Goal: Task Accomplishment & Management: Complete application form

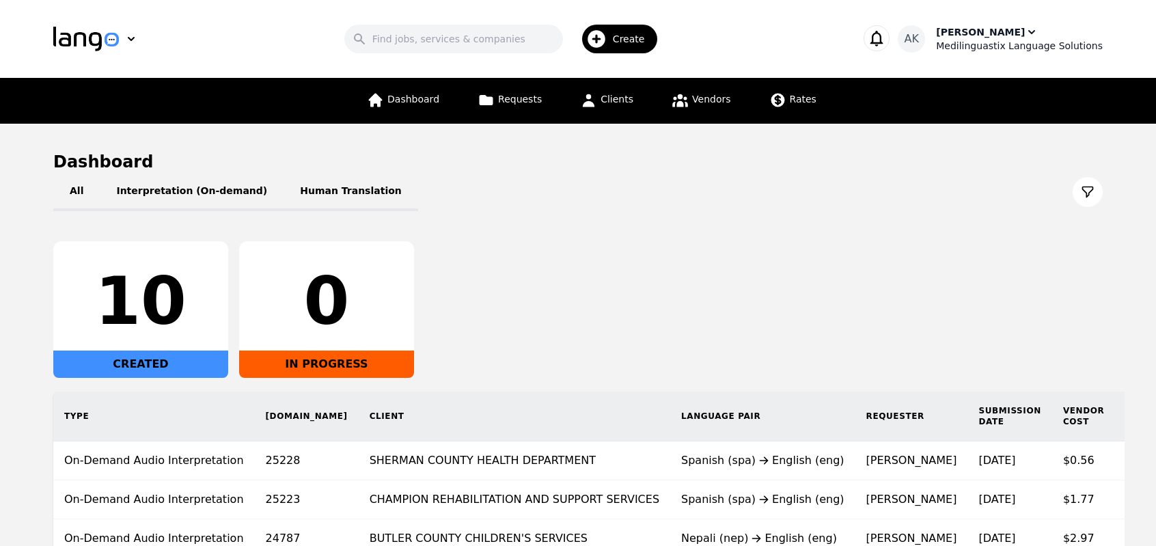
click at [989, 41] on div "Medilinguastix Language Solutions" at bounding box center [1019, 46] width 167 height 14
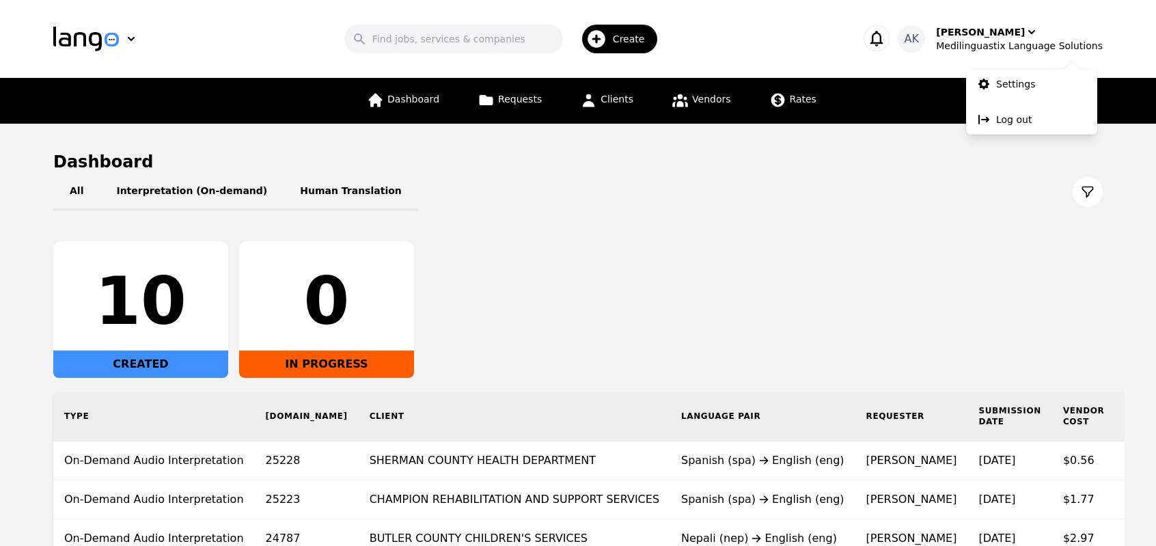
click at [760, 38] on div "Search Create" at bounding box center [505, 39] width 663 height 40
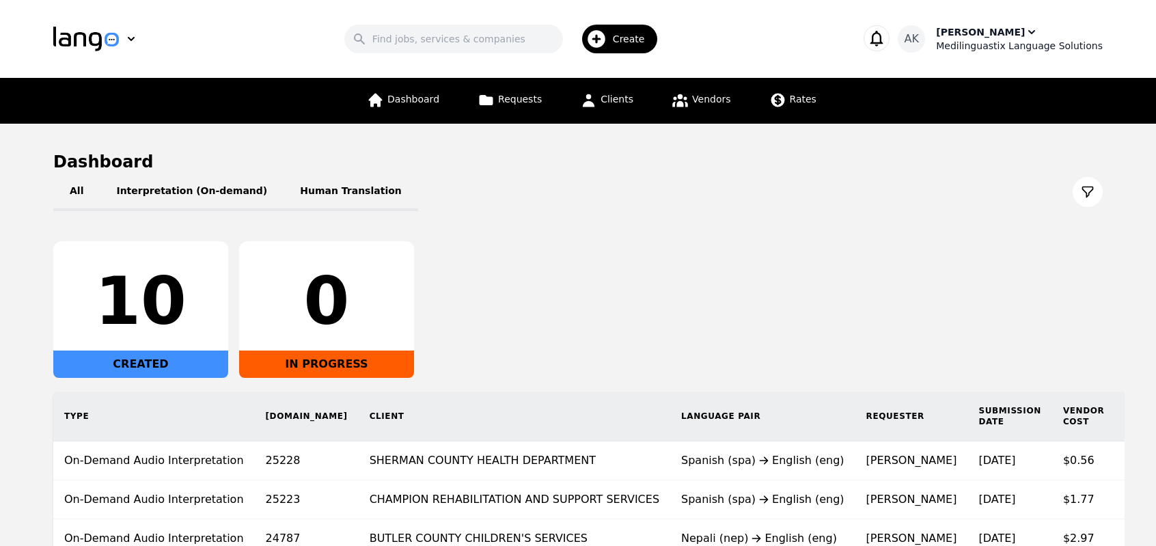
click at [986, 39] on div "Medilinguastix Language Solutions" at bounding box center [1019, 46] width 167 height 14
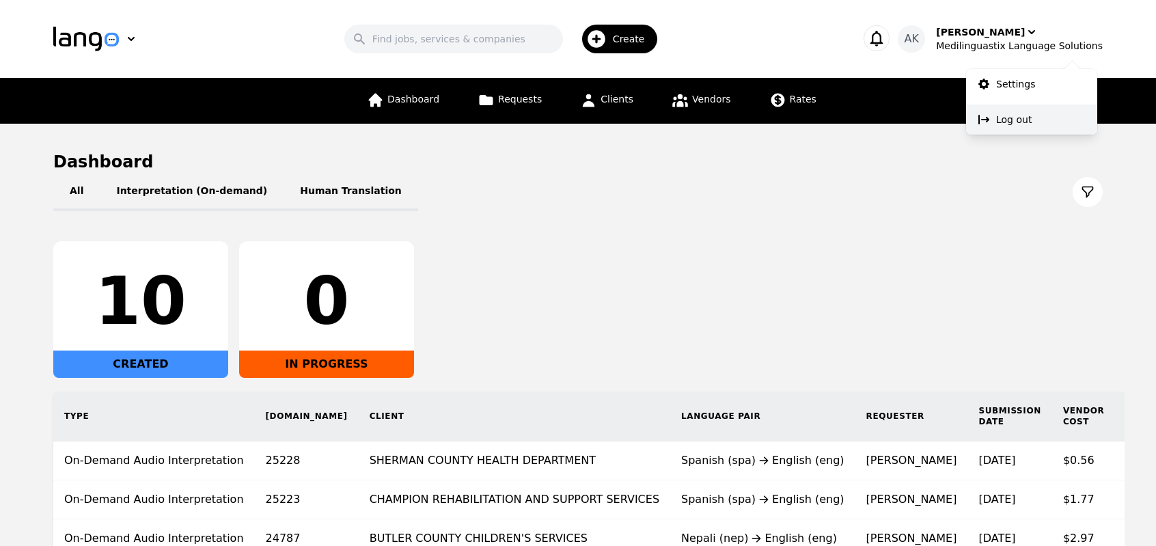
click at [1006, 126] on p "Log out" at bounding box center [1014, 120] width 36 height 14
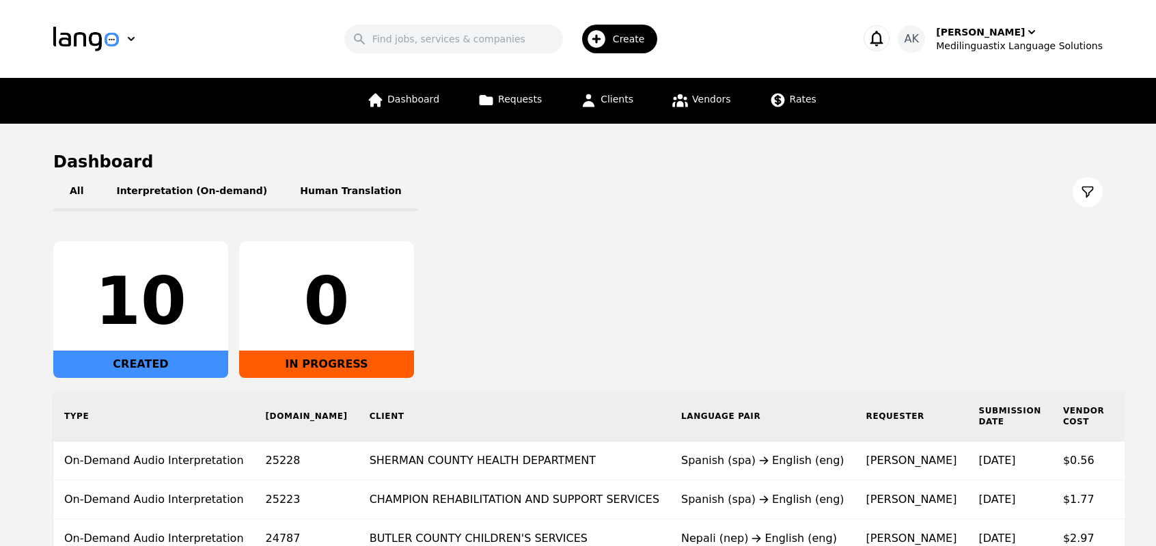
click at [638, 38] on span "Create" at bounding box center [634, 39] width 42 height 14
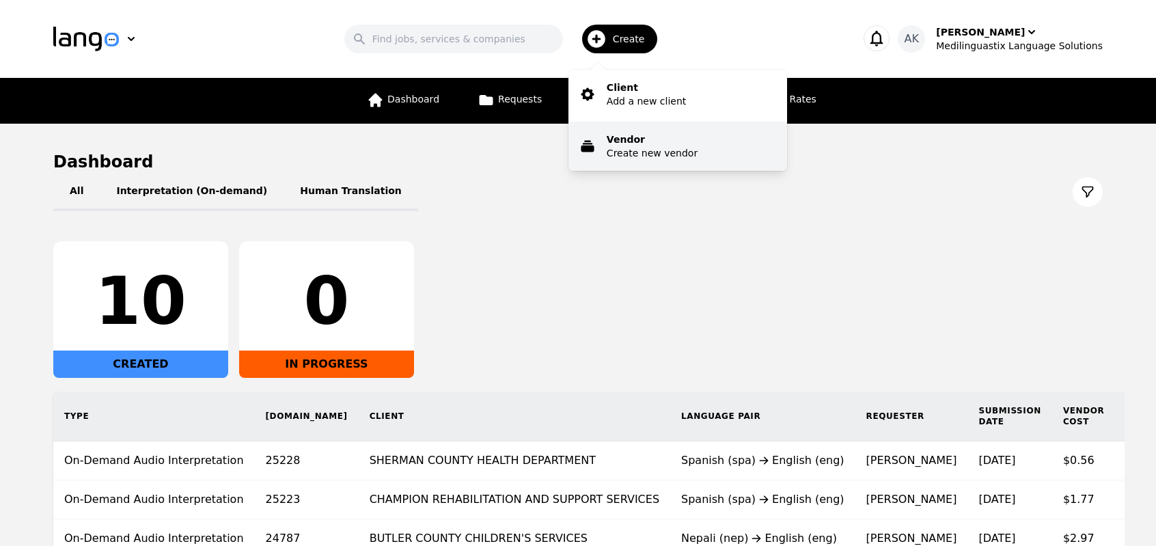
click at [635, 146] on p "Create new vendor" at bounding box center [652, 153] width 91 height 14
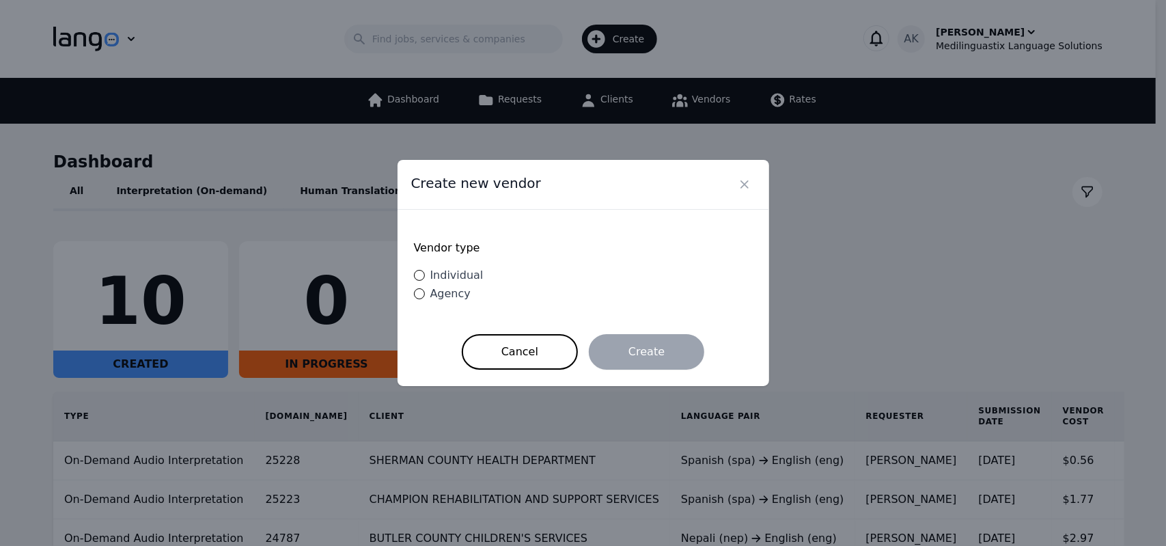
click at [451, 269] on span "Individual" at bounding box center [456, 274] width 53 height 13
click at [425, 270] on input "Individual" at bounding box center [419, 275] width 11 height 11
radio input "true"
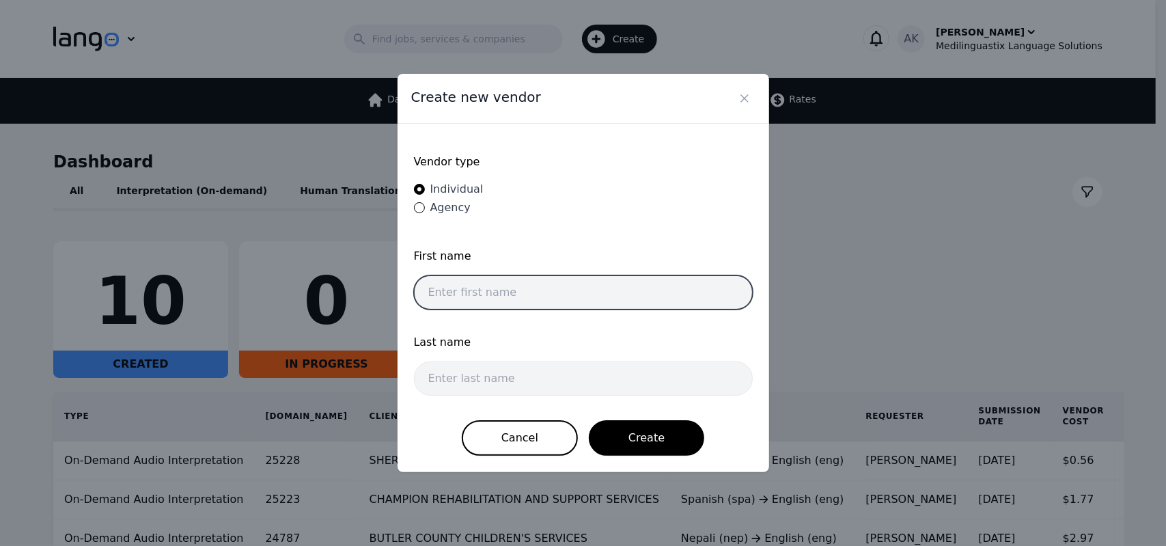
click at [454, 290] on input "text" at bounding box center [583, 292] width 339 height 34
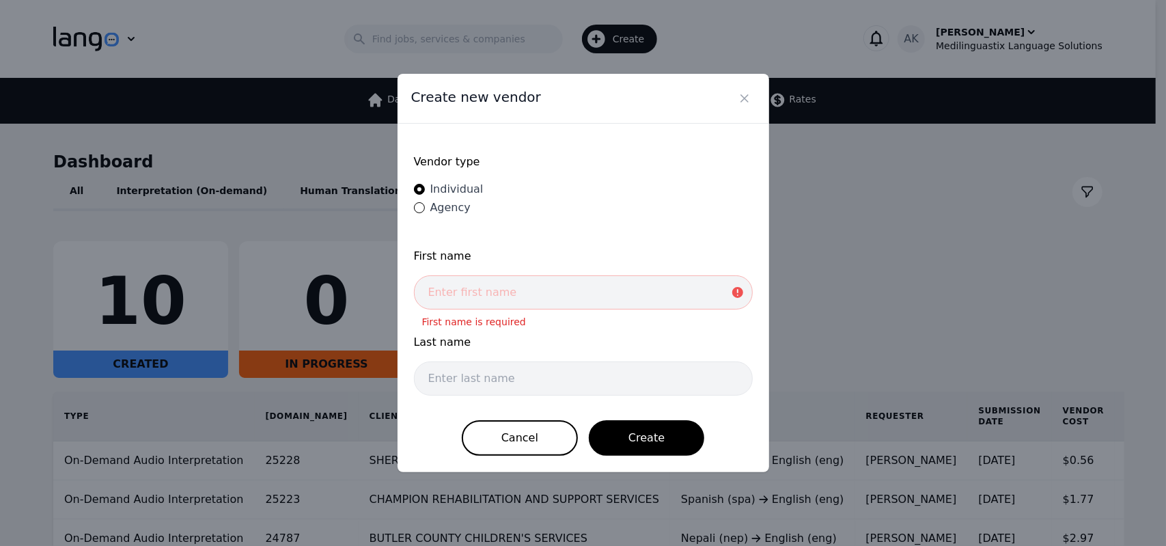
click at [437, 324] on form "Vendor type Individual Agency First name First name is required Last name Cance…" at bounding box center [583, 298] width 339 height 316
click at [455, 296] on input "text" at bounding box center [583, 292] width 339 height 34
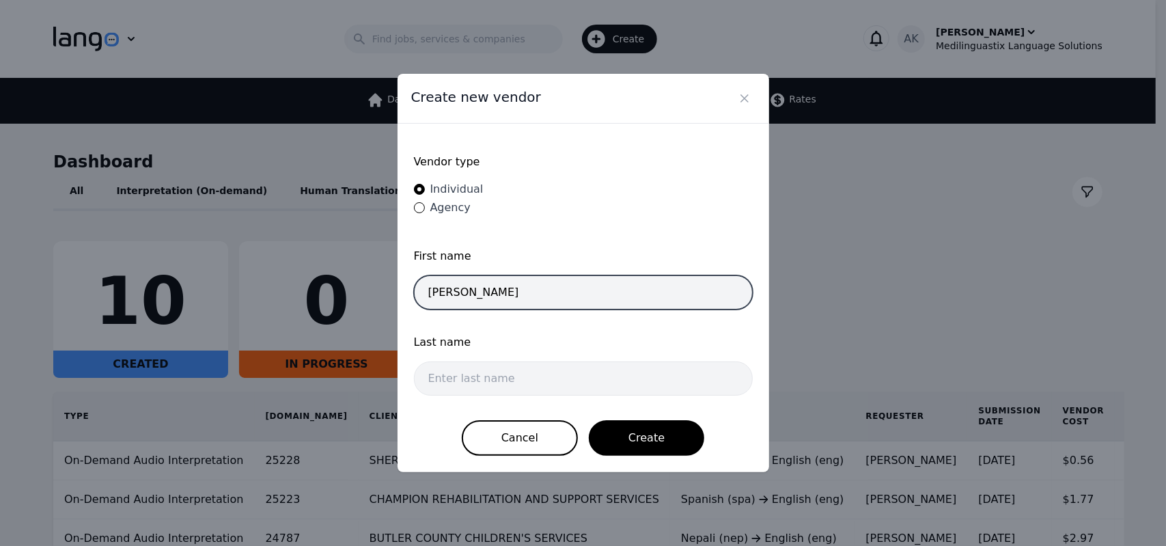
type input "[PERSON_NAME]"
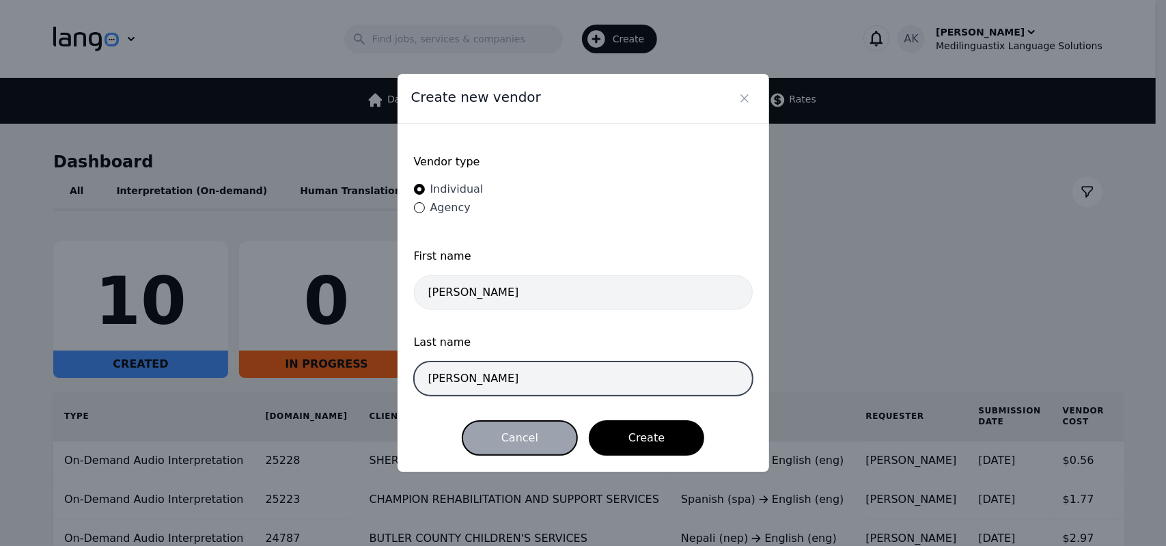
type input "[PERSON_NAME]"
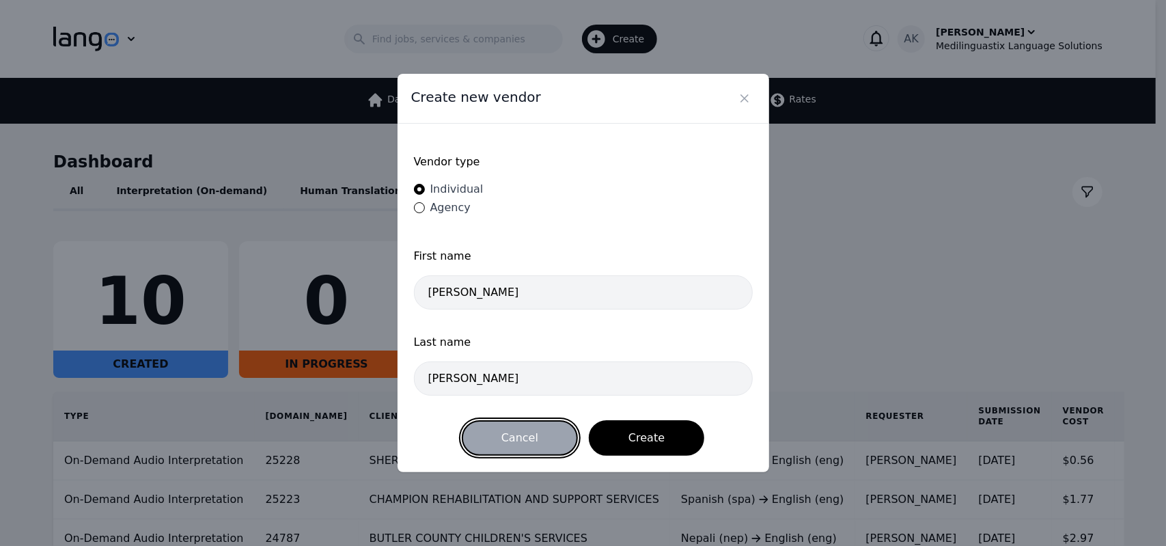
click at [531, 446] on button "Cancel" at bounding box center [520, 438] width 116 height 36
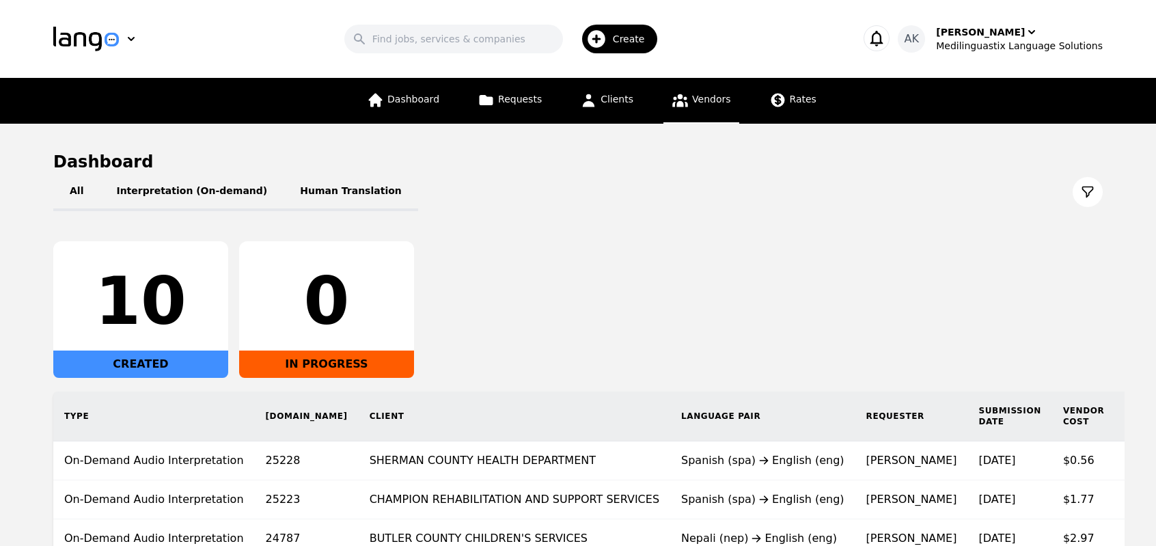
click at [703, 102] on span "Vendors" at bounding box center [711, 99] width 38 height 11
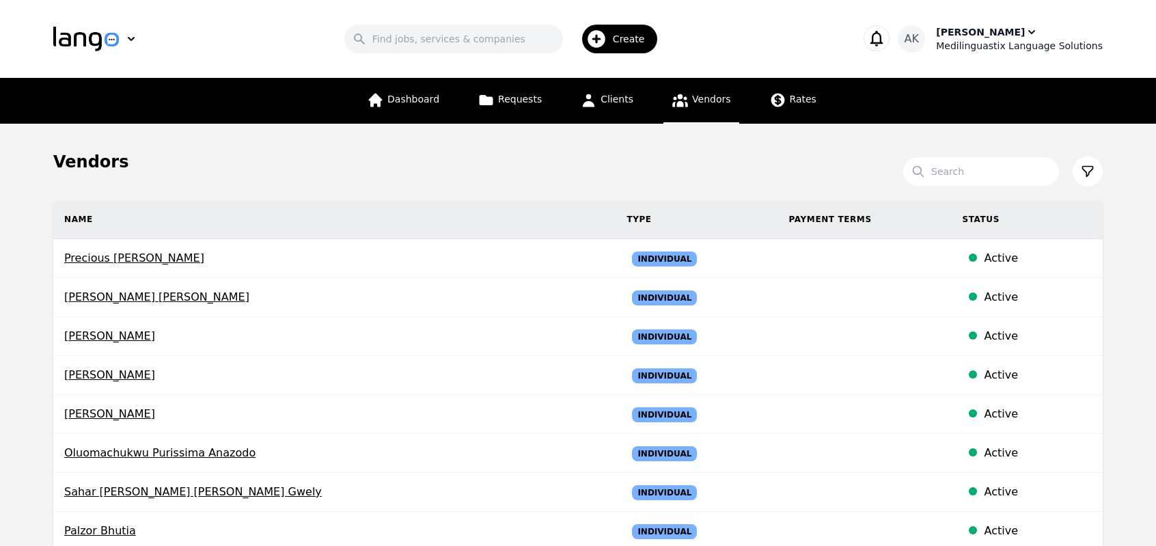
click at [997, 33] on div "[PERSON_NAME]" at bounding box center [980, 32] width 89 height 14
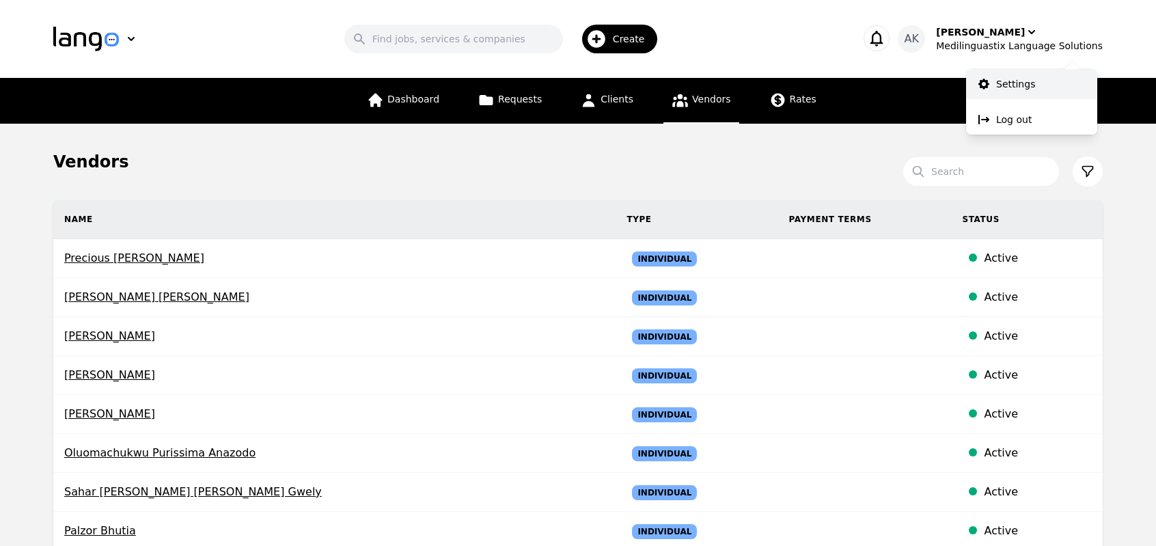
click at [1007, 83] on p "Settings" at bounding box center [1015, 84] width 39 height 14
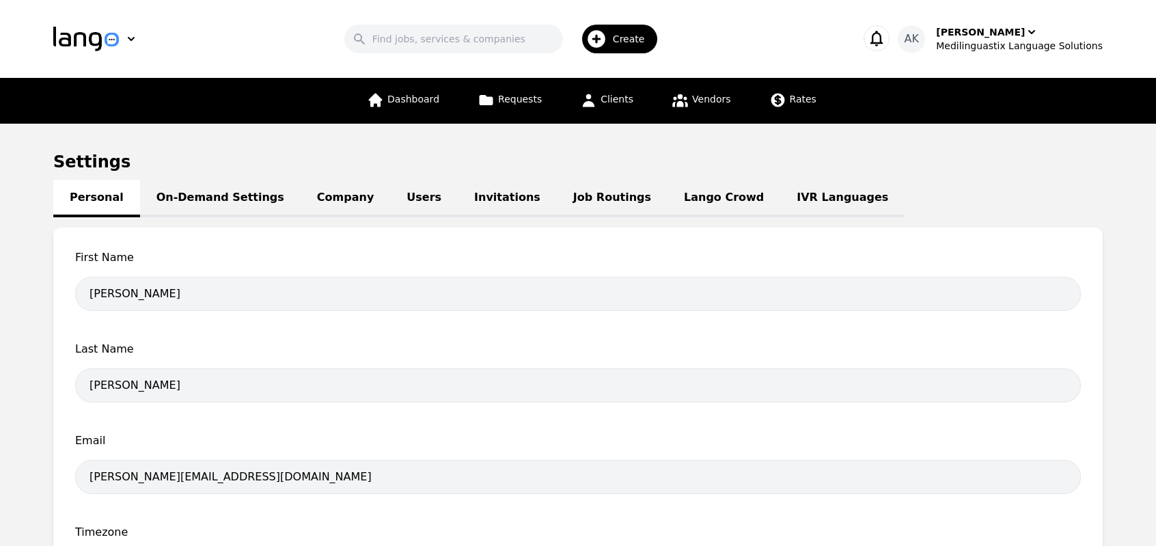
click at [780, 202] on link "IVR Languages" at bounding box center [842, 199] width 124 height 38
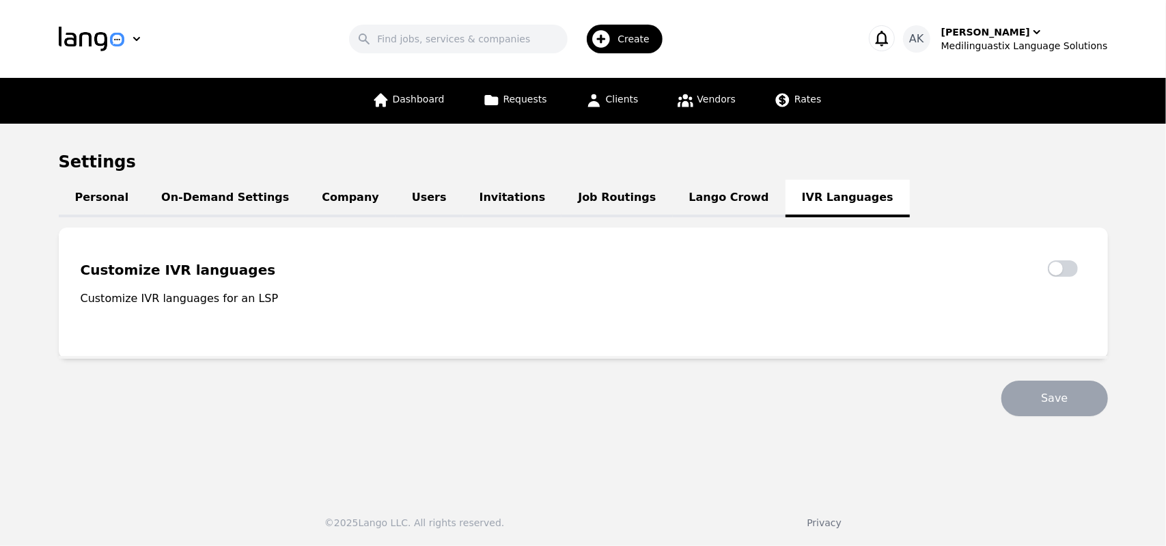
click at [673, 189] on link "Lango Crowd" at bounding box center [729, 199] width 113 height 38
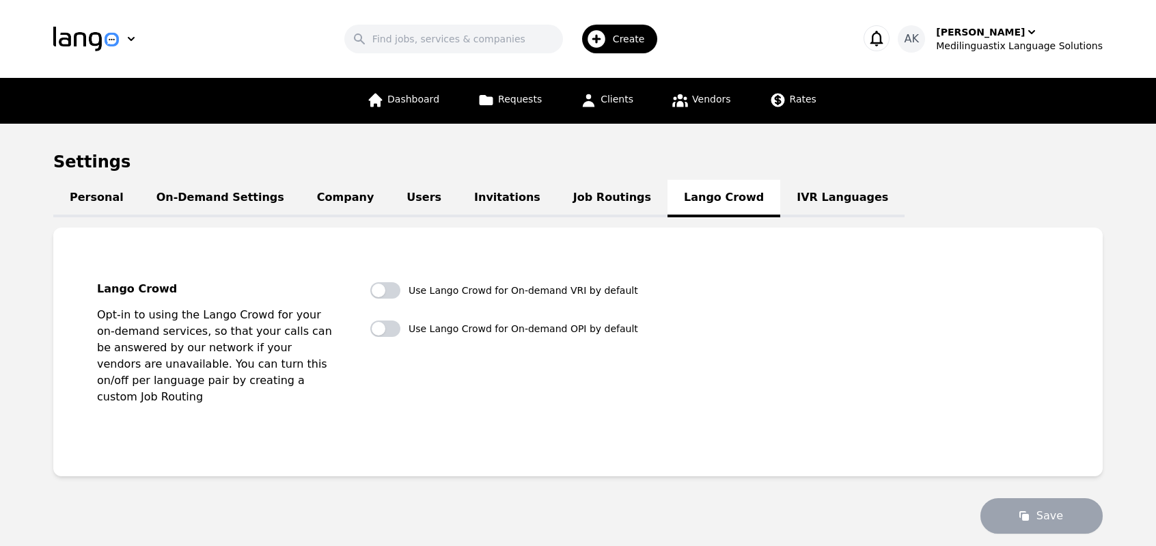
click at [557, 199] on link "Job Routings" at bounding box center [612, 199] width 111 height 38
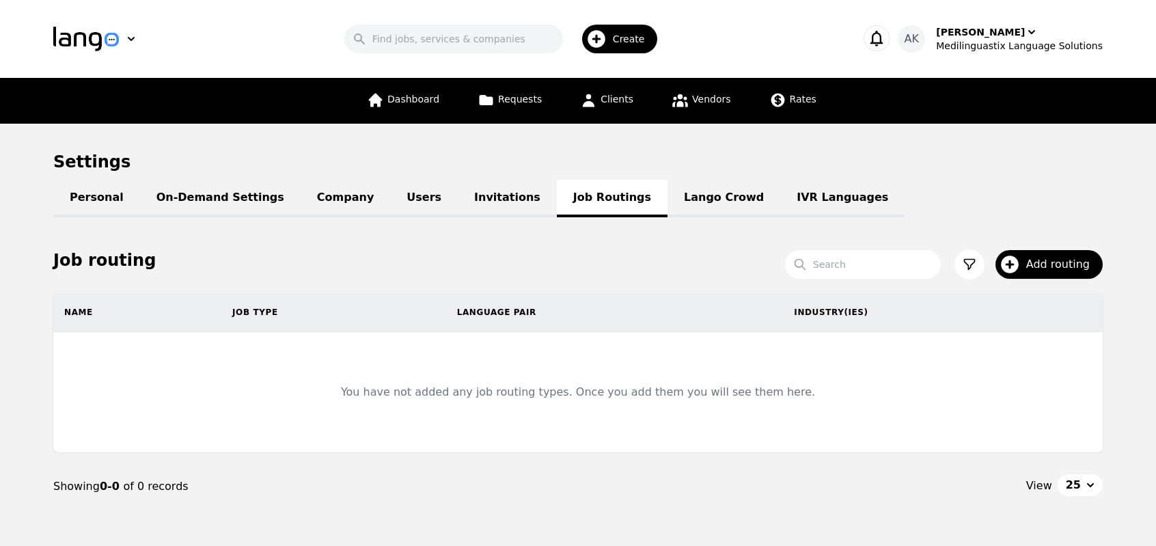
click at [462, 202] on link "Invitations" at bounding box center [507, 199] width 99 height 38
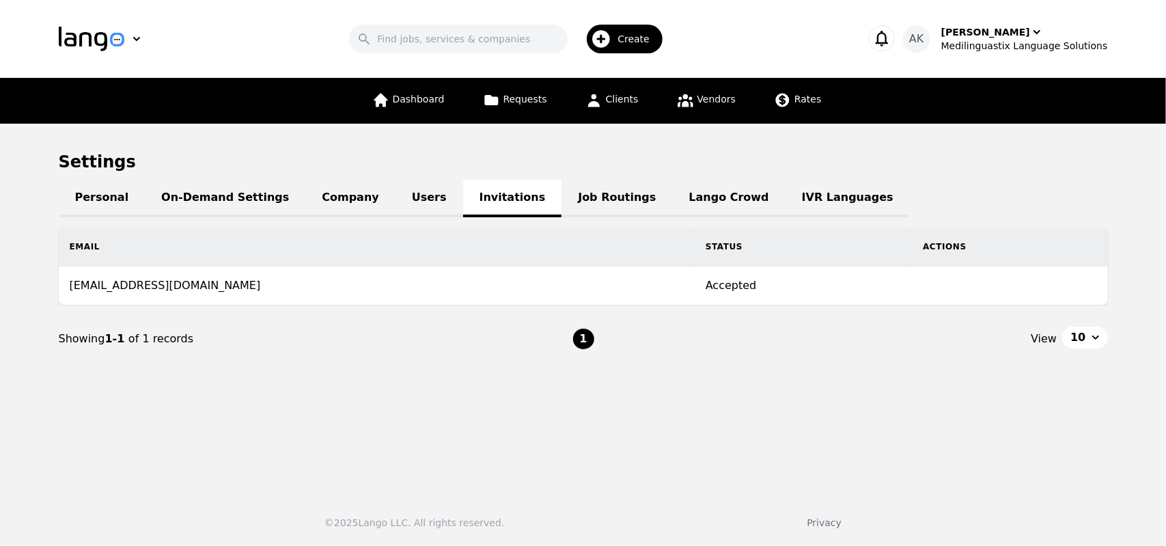
click at [126, 199] on link "Personal" at bounding box center [102, 199] width 87 height 38
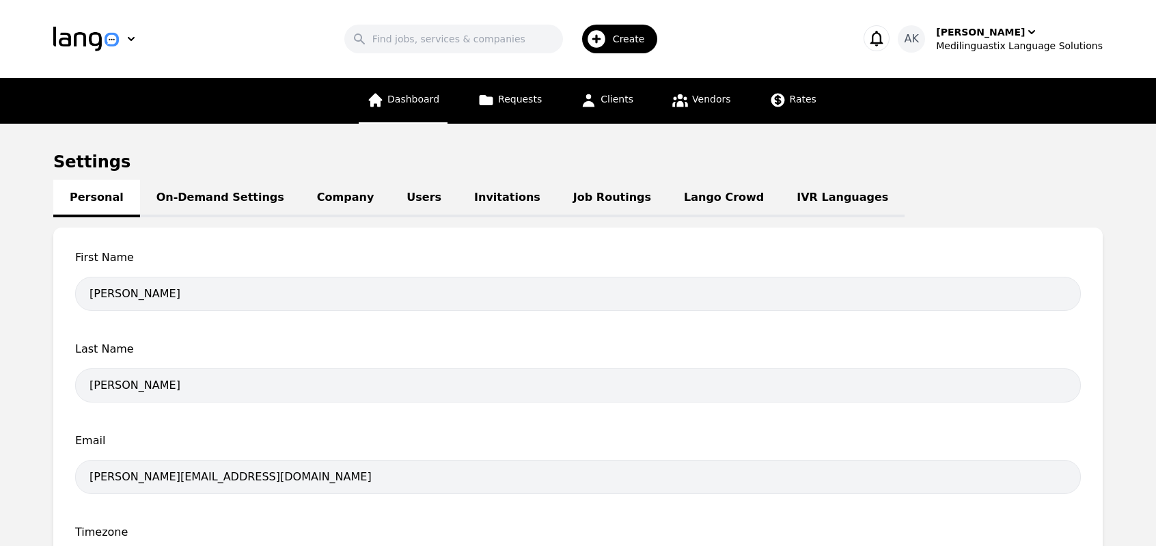
click at [408, 102] on span "Dashboard" at bounding box center [413, 99] width 52 height 11
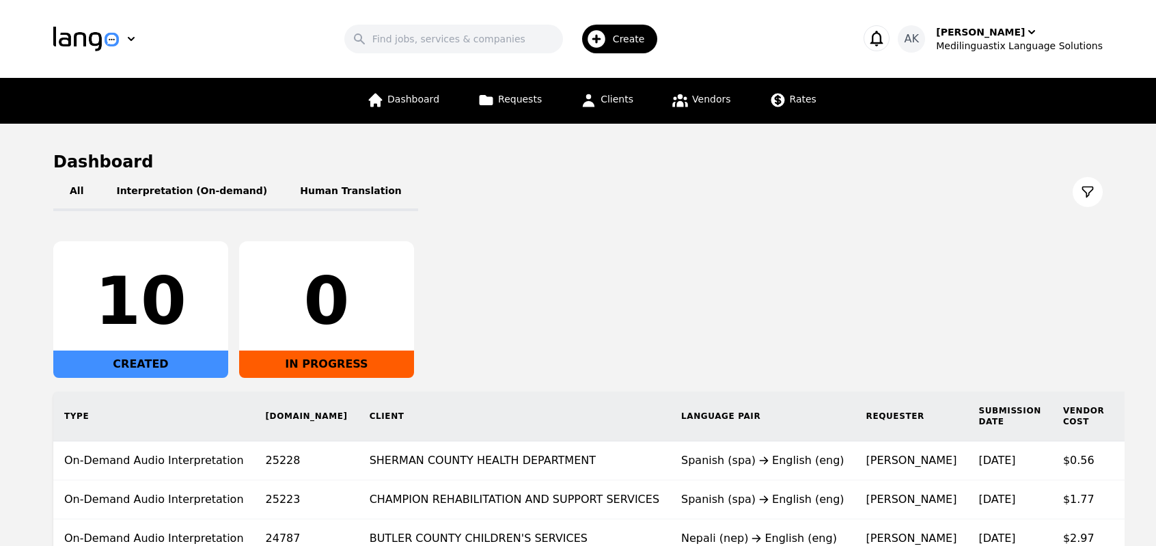
click at [628, 39] on span "Create" at bounding box center [634, 39] width 42 height 14
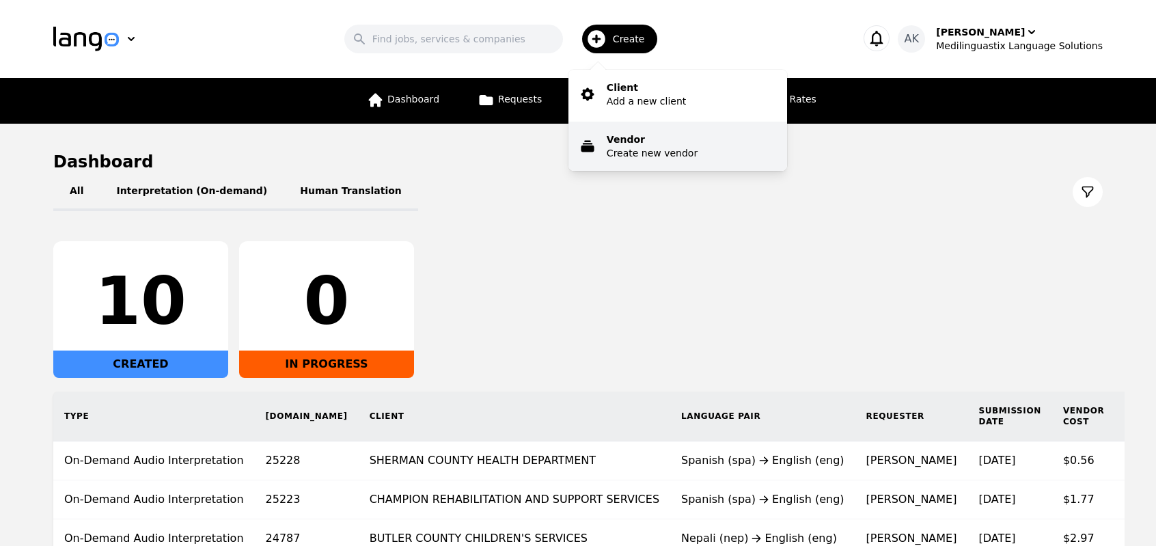
click at [633, 139] on p "Vendor" at bounding box center [652, 140] width 91 height 14
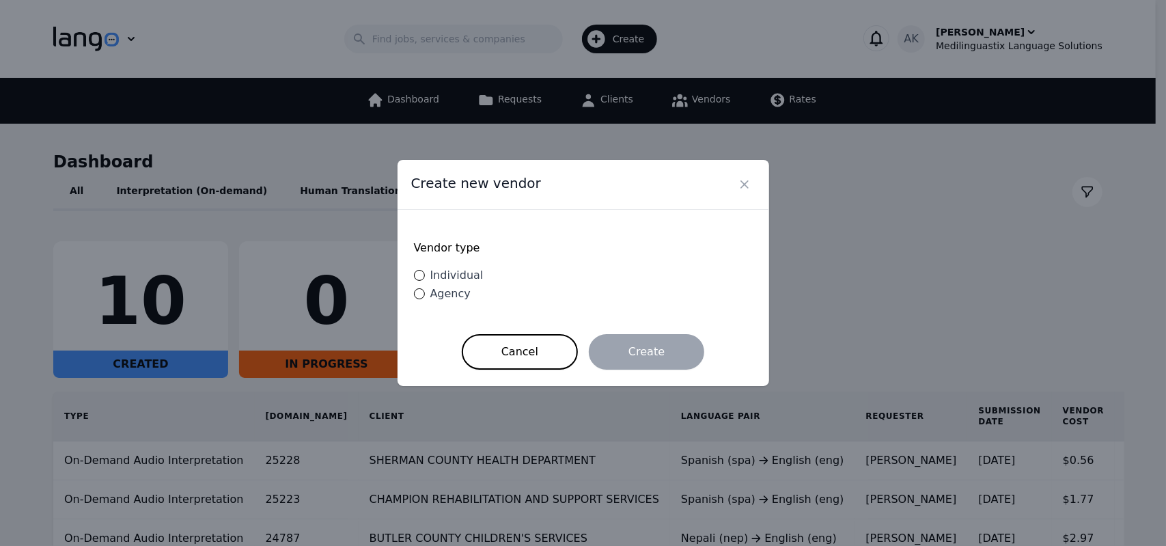
click at [448, 277] on span "Individual" at bounding box center [456, 274] width 53 height 13
click at [425, 277] on input "Individual" at bounding box center [419, 275] width 11 height 11
radio input "true"
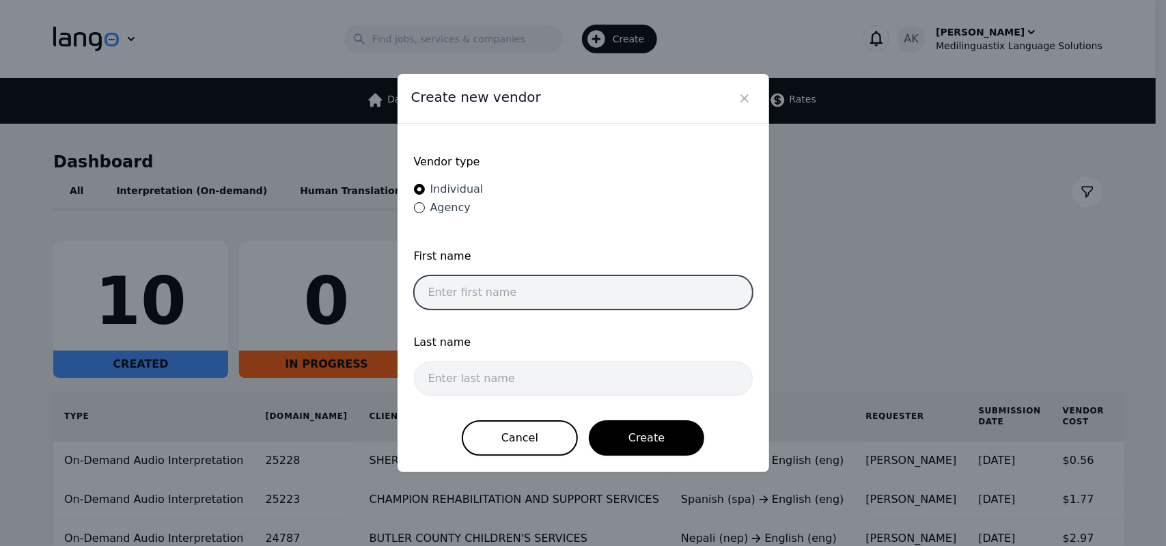
click at [458, 285] on input "text" at bounding box center [583, 292] width 339 height 34
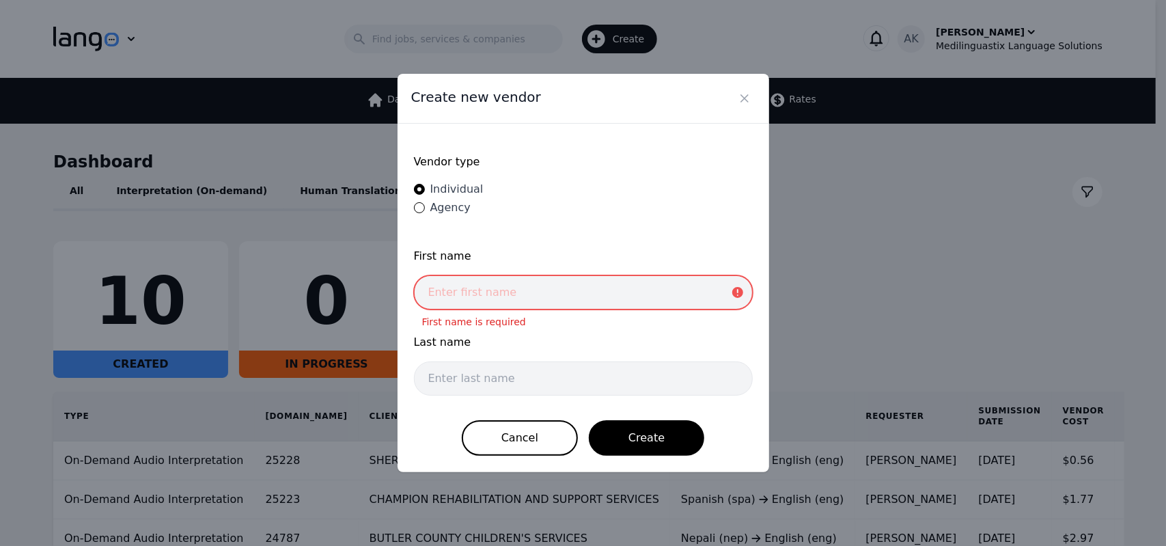
click at [455, 300] on input "text" at bounding box center [583, 292] width 339 height 34
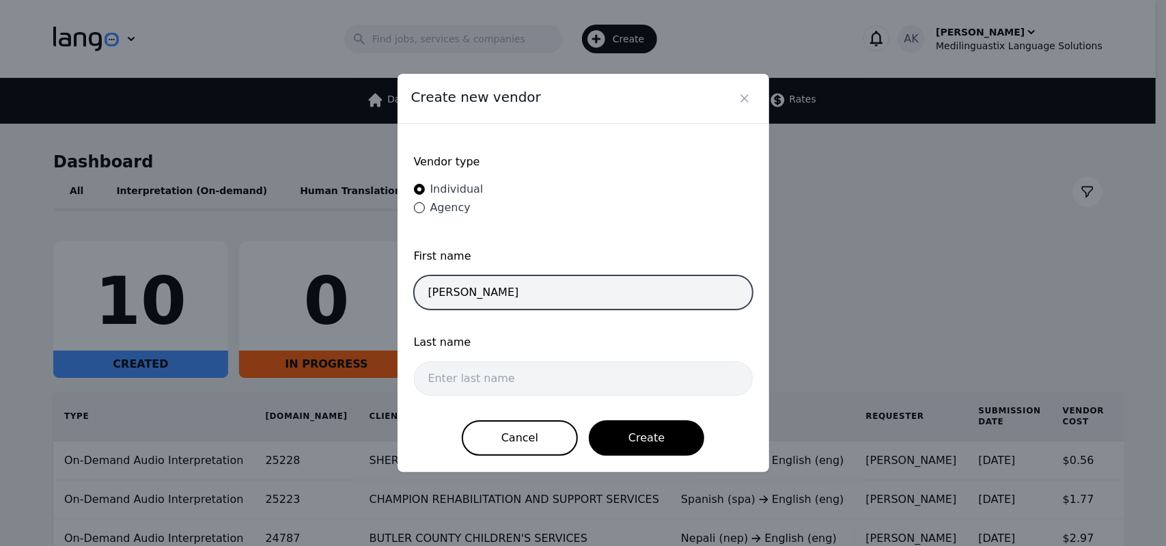
type input "[PERSON_NAME]"
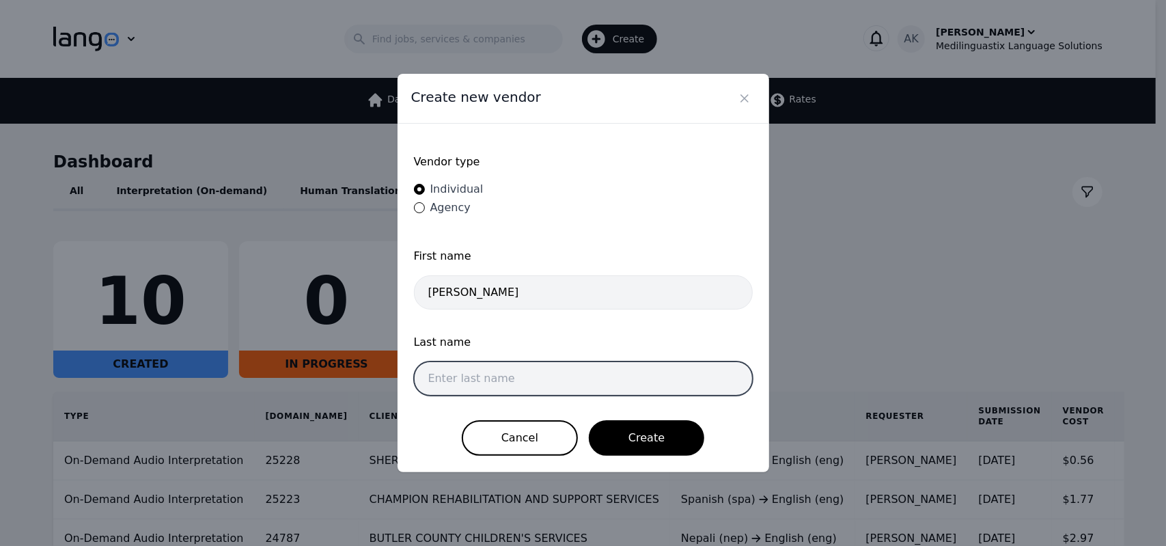
click at [484, 371] on input "text" at bounding box center [583, 378] width 339 height 34
type input "[PERSON_NAME]"
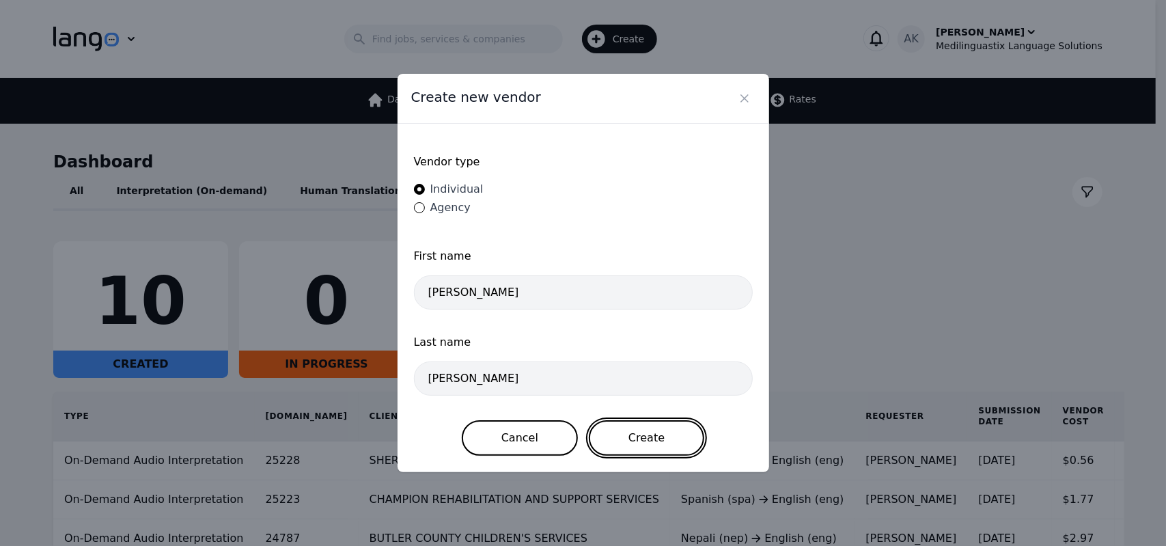
click at [639, 443] on button "Create" at bounding box center [646, 438] width 115 height 36
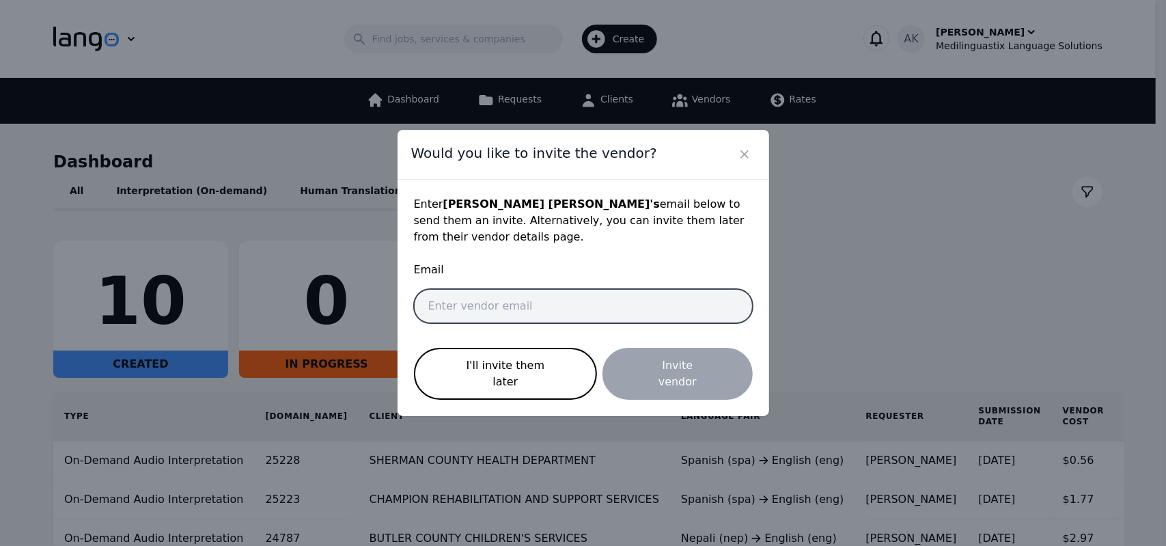
click at [543, 316] on input "email" at bounding box center [583, 306] width 339 height 34
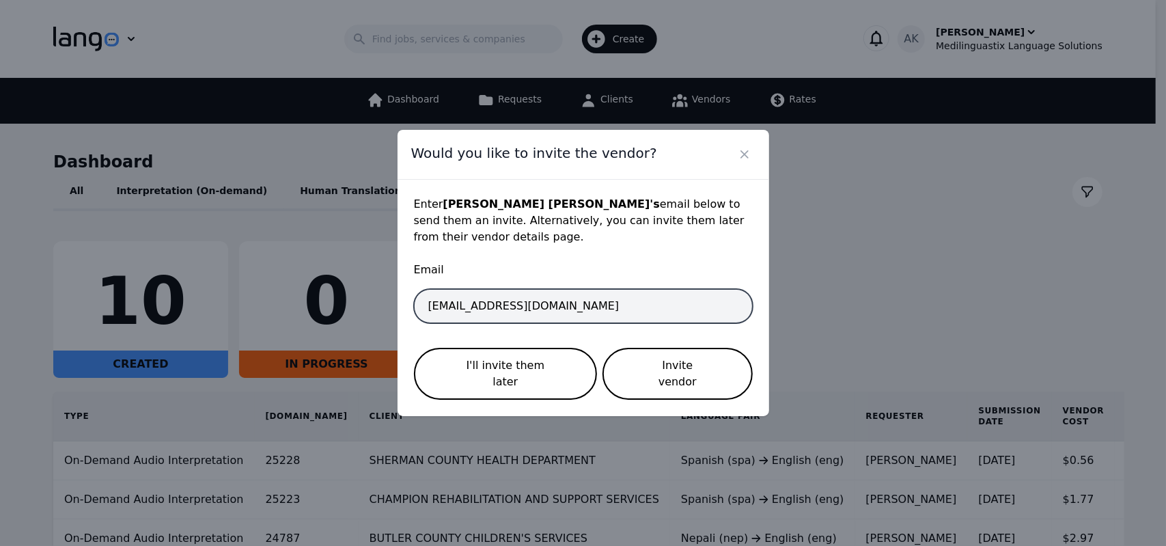
type input "[EMAIL_ADDRESS][DOMAIN_NAME]"
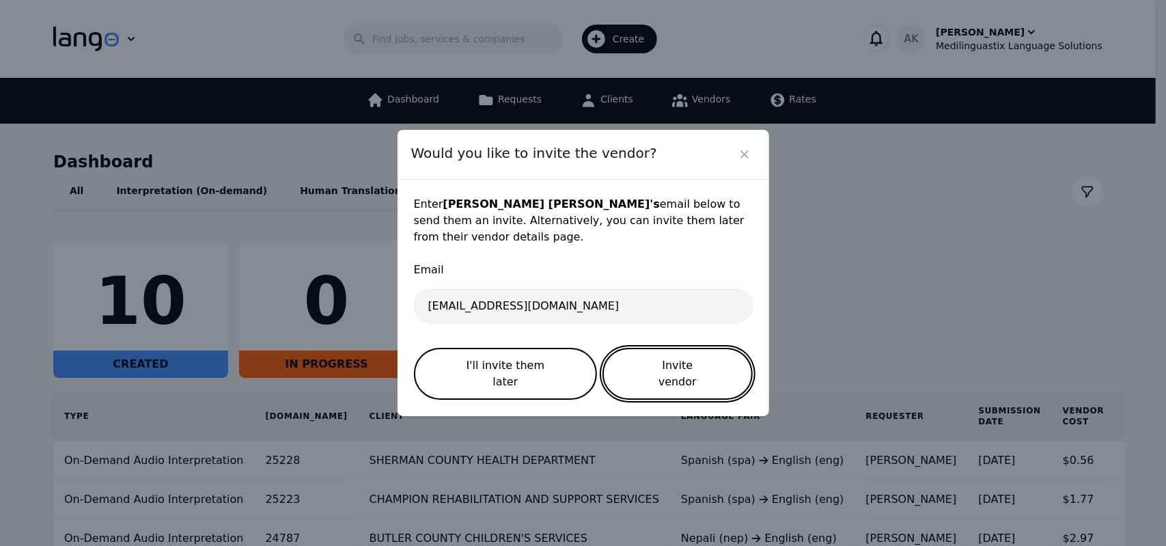
click at [635, 363] on button "Invite vendor" at bounding box center [678, 374] width 150 height 52
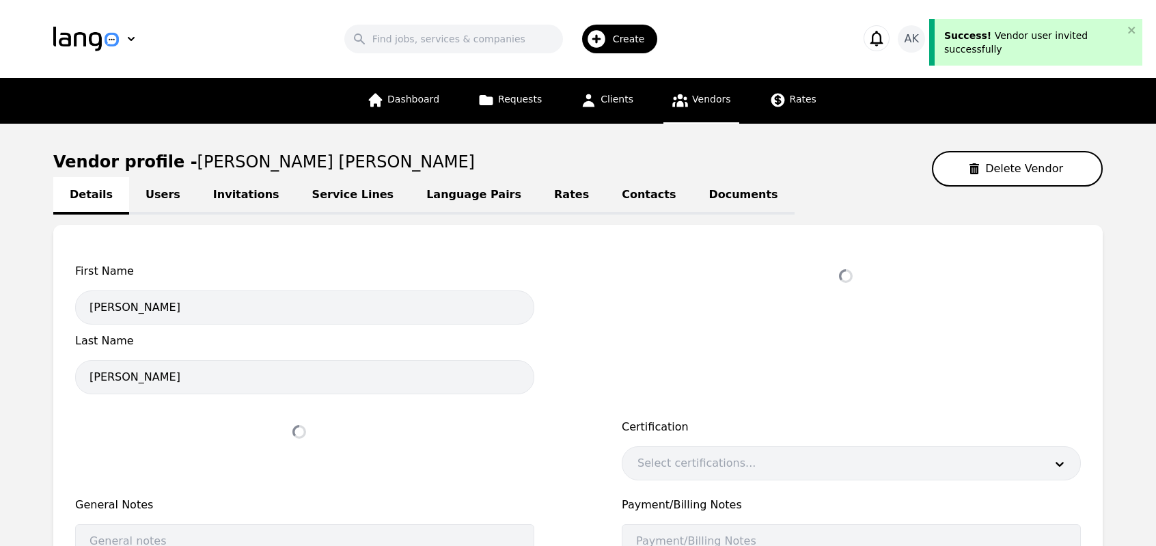
select select "active"
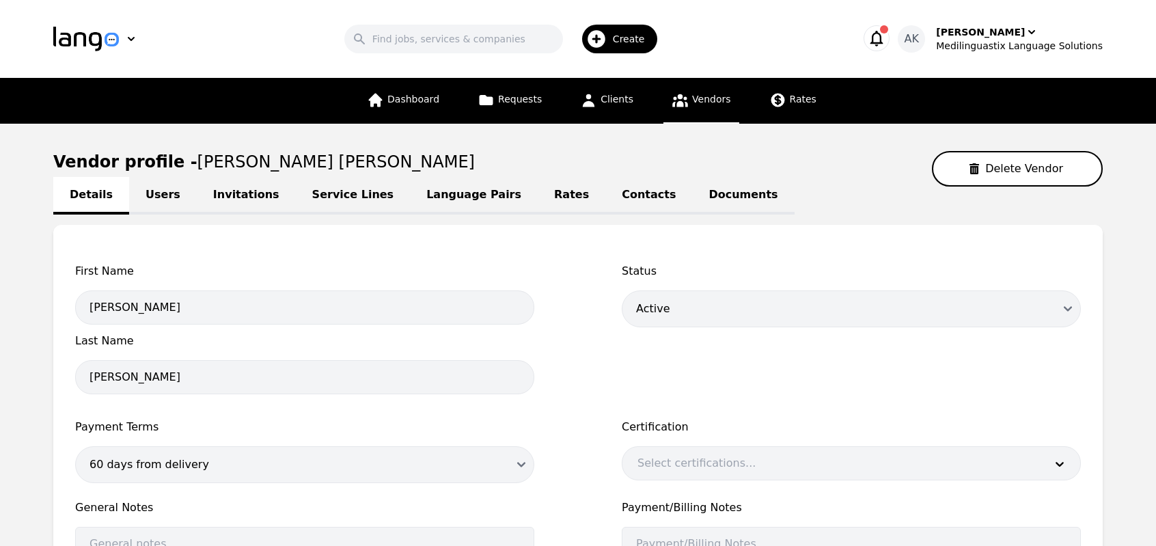
click at [684, 105] on icon at bounding box center [680, 100] width 16 height 13
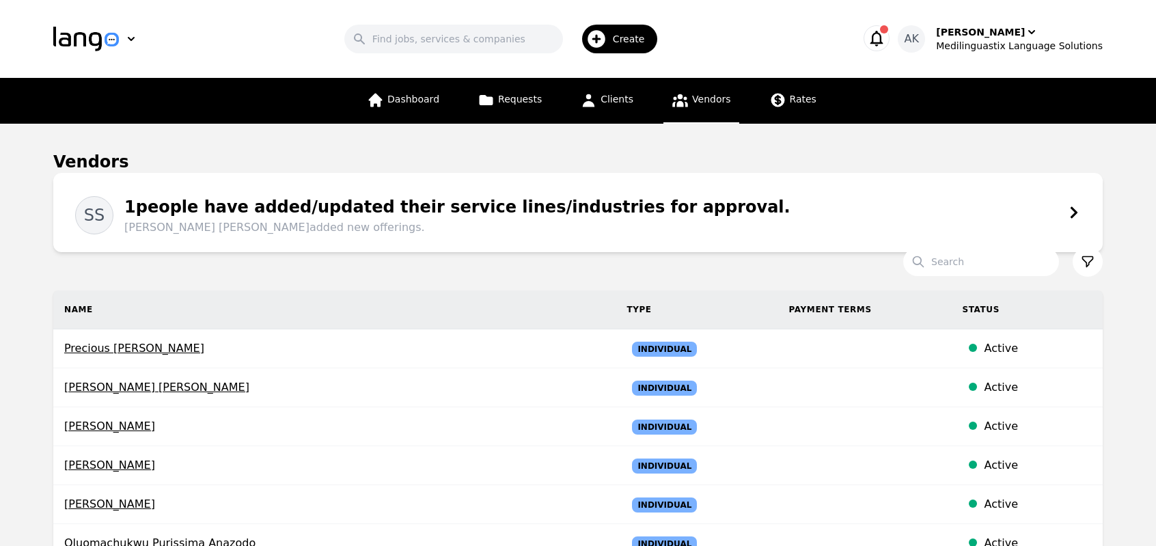
click at [417, 211] on div "1 people have added/updated their service lines/industries for approval. [PERSO…" at bounding box center [451, 215] width 677 height 41
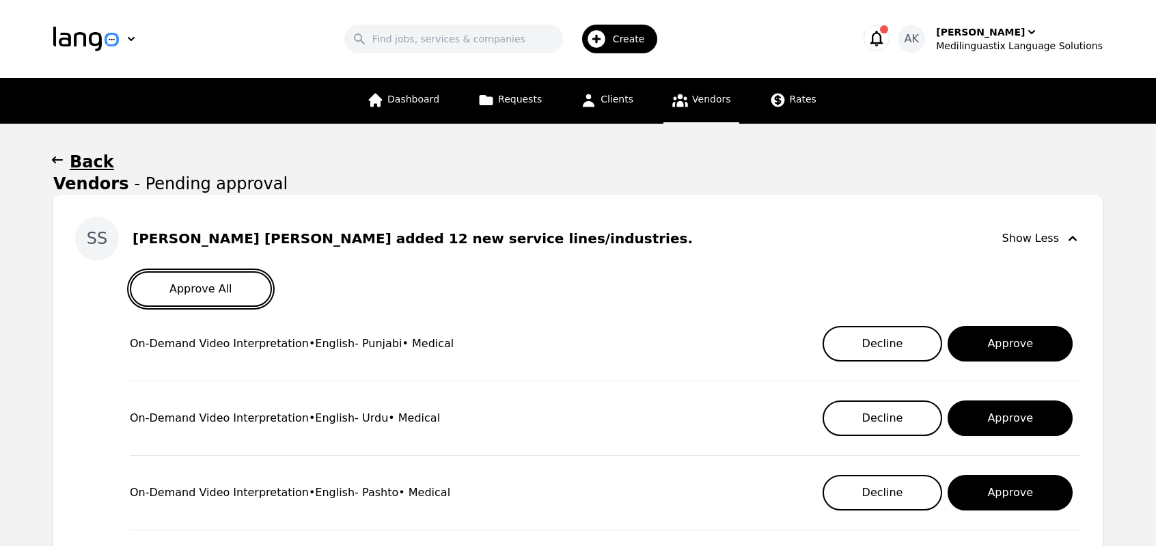
click at [232, 293] on button "Approve All" at bounding box center [201, 289] width 142 height 36
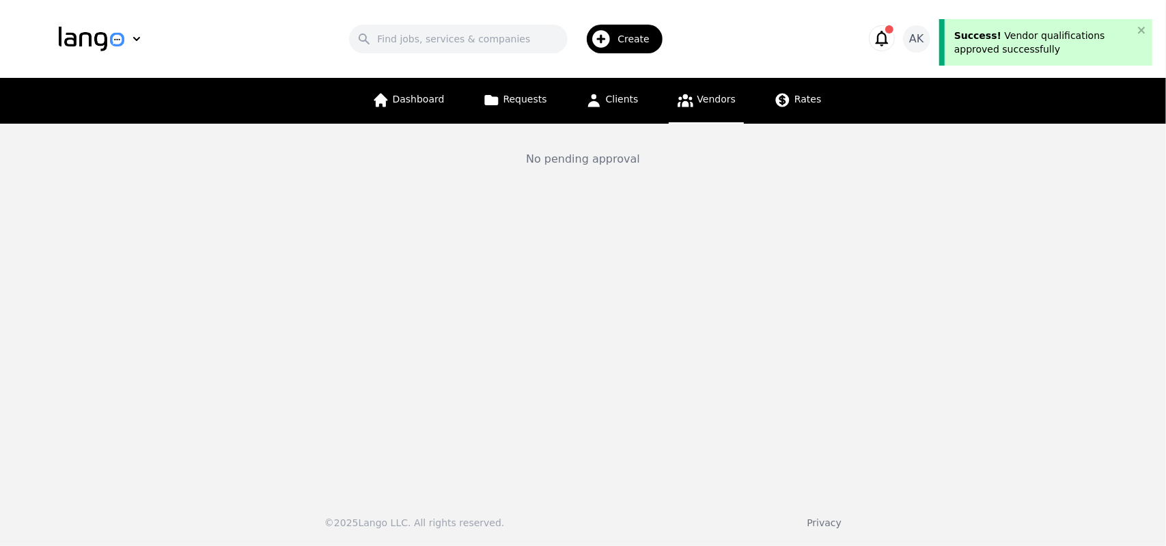
click at [697, 96] on span "Vendors" at bounding box center [716, 99] width 38 height 11
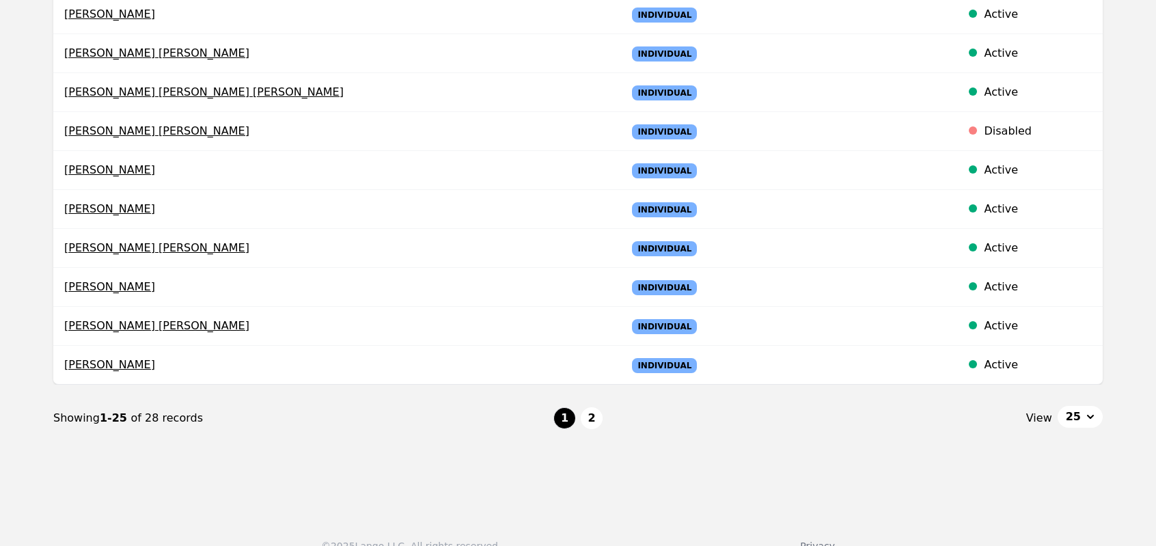
scroll to position [843, 0]
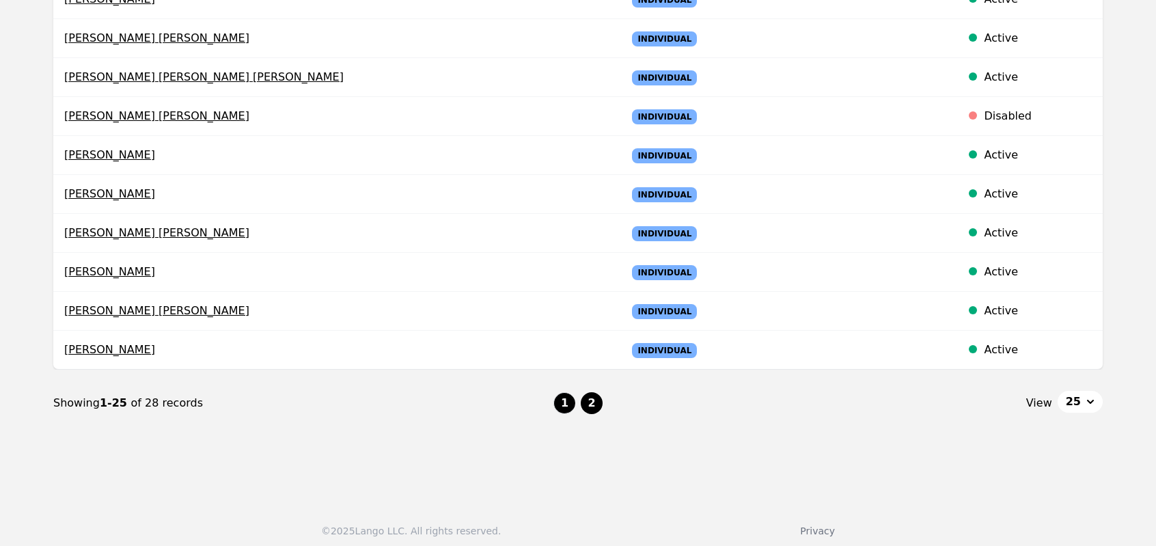
click at [588, 400] on button "2" at bounding box center [592, 403] width 22 height 22
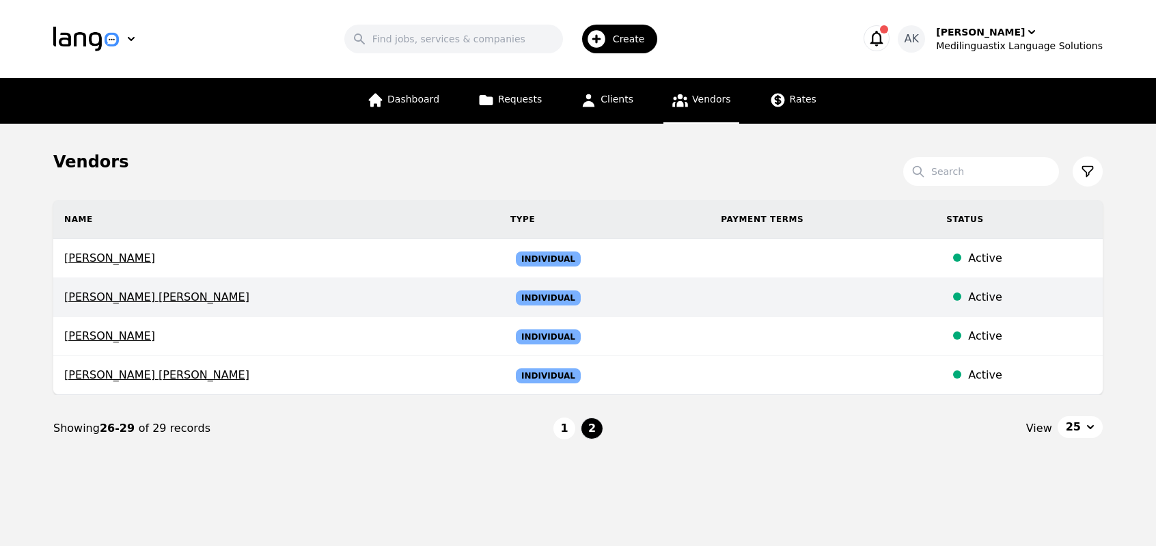
click at [158, 294] on span "[PERSON_NAME] [PERSON_NAME]" at bounding box center [276, 297] width 424 height 16
select select "active"
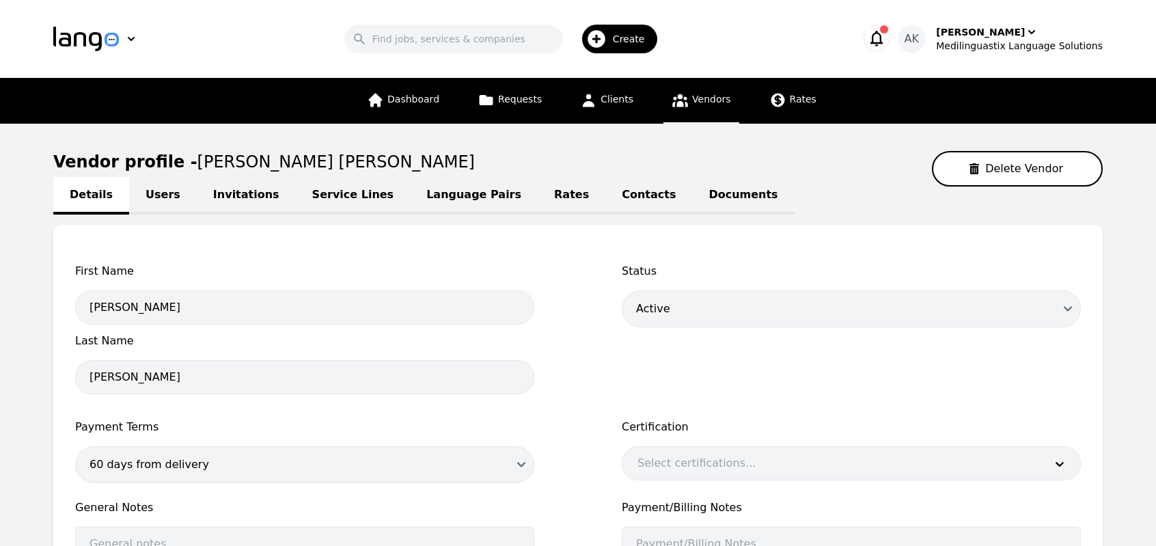
click at [326, 189] on link "Service Lines" at bounding box center [353, 196] width 115 height 38
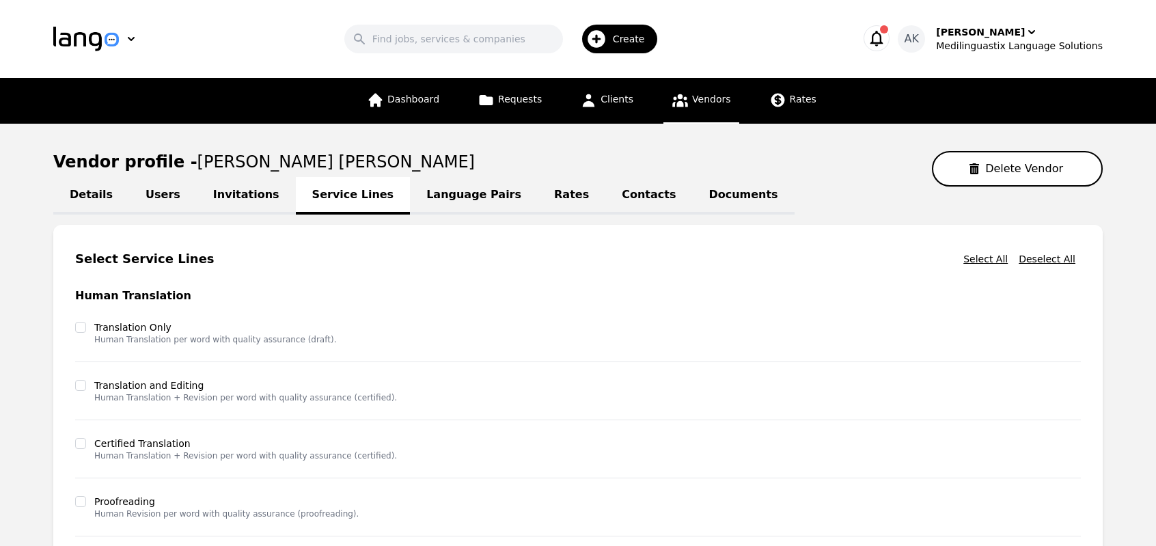
click at [452, 184] on link "Language Pairs" at bounding box center [474, 196] width 128 height 38
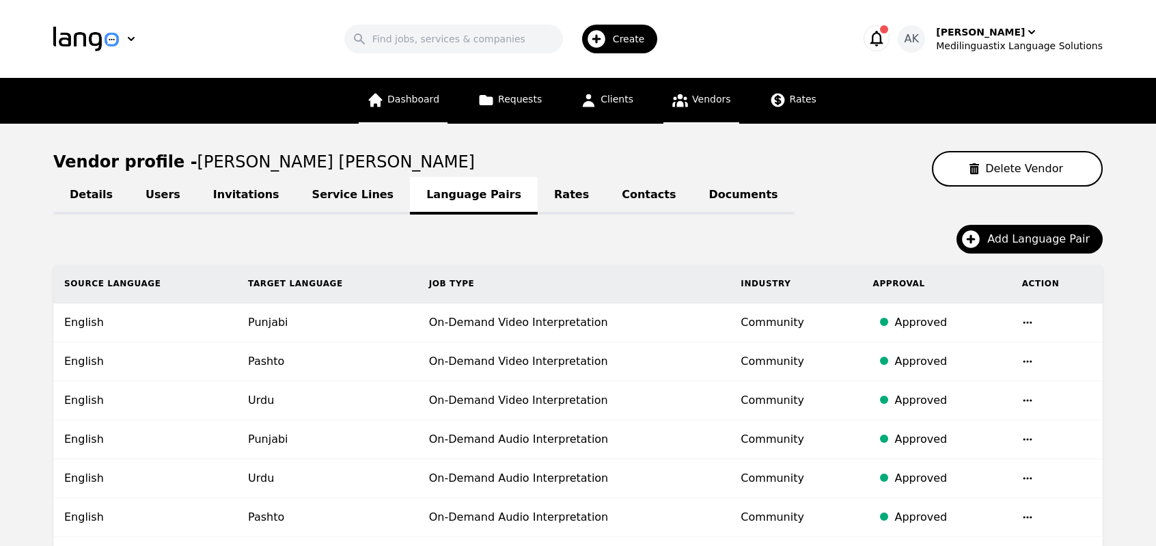
click at [447, 107] on link "Dashboard" at bounding box center [403, 101] width 89 height 46
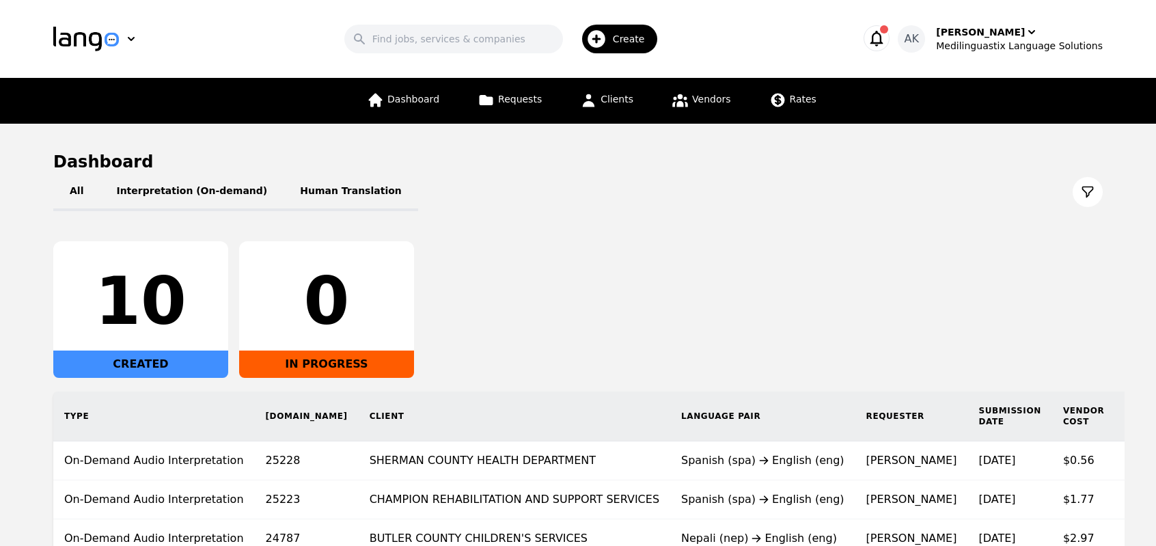
click at [886, 35] on icon "button" at bounding box center [876, 38] width 19 height 19
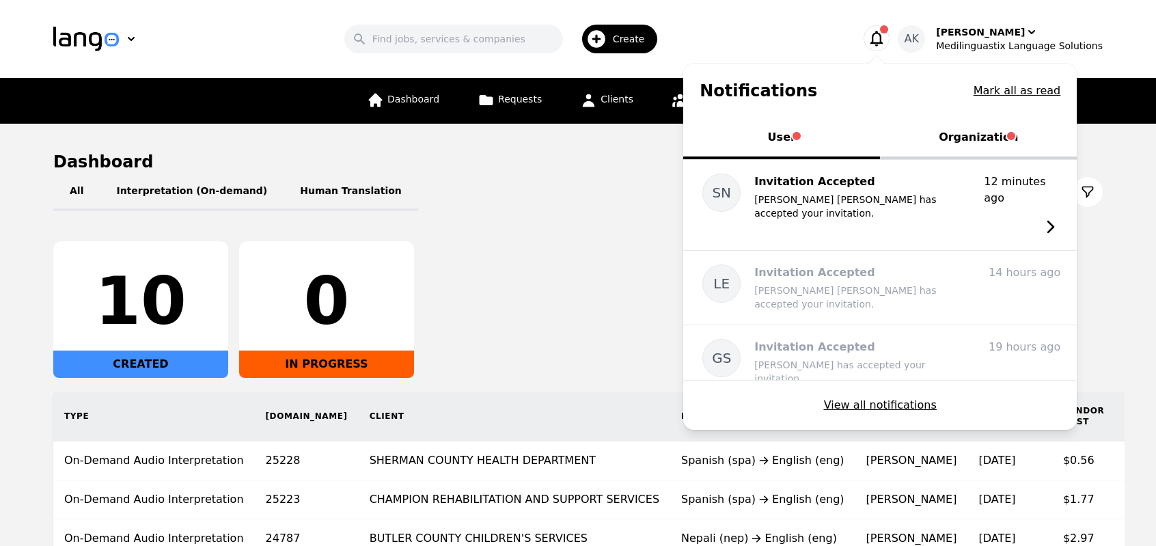
click at [977, 136] on button "Organization" at bounding box center [978, 138] width 197 height 41
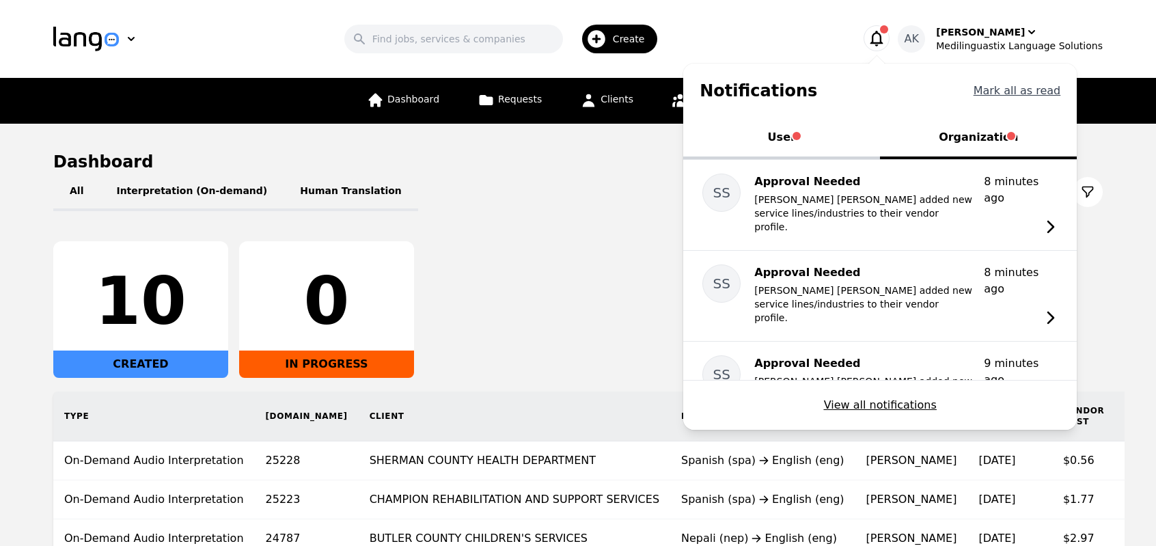
click at [1008, 91] on button "Mark all as read" at bounding box center [1016, 91] width 87 height 16
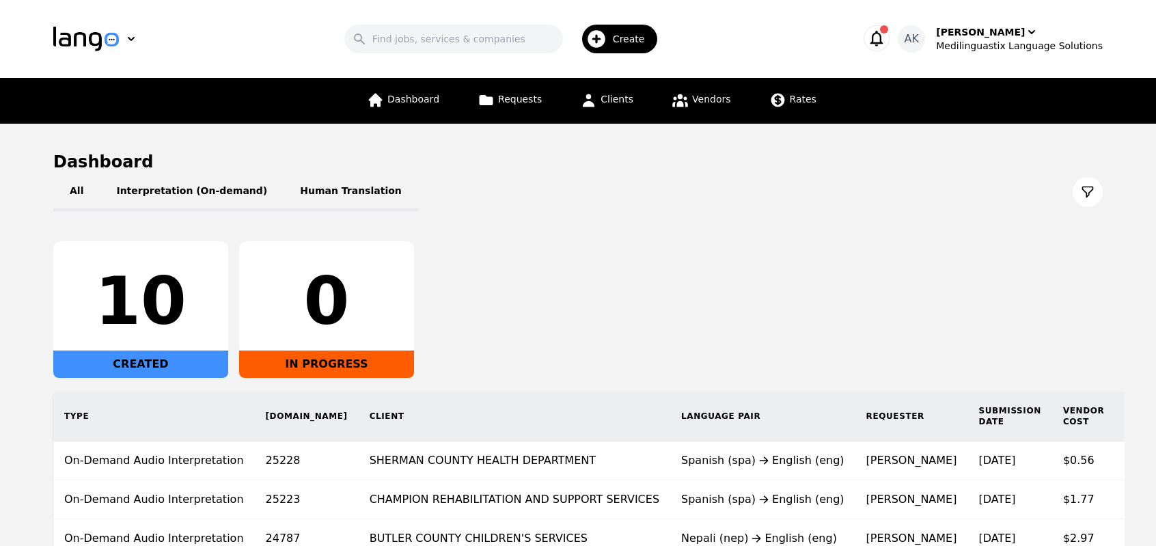
click at [886, 41] on icon "button" at bounding box center [876, 38] width 19 height 19
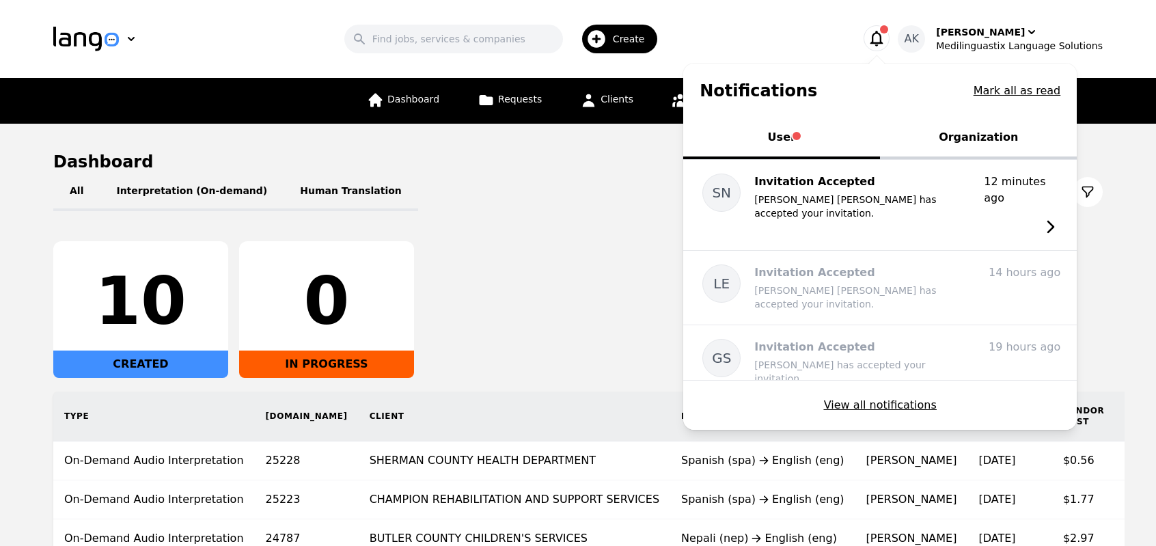
click at [811, 145] on button "User" at bounding box center [781, 138] width 197 height 41
click at [1012, 93] on button "Mark all as read" at bounding box center [1016, 91] width 87 height 16
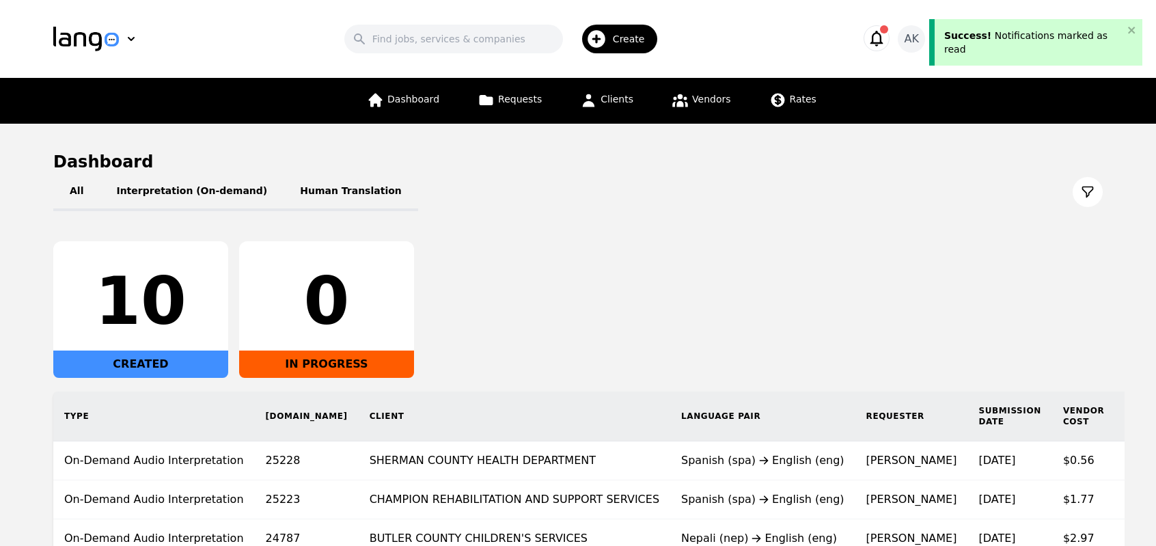
click at [610, 193] on div "All Interpretation (On-demand) Human Translation" at bounding box center [577, 192] width 1049 height 38
